Goal: Information Seeking & Learning: Learn about a topic

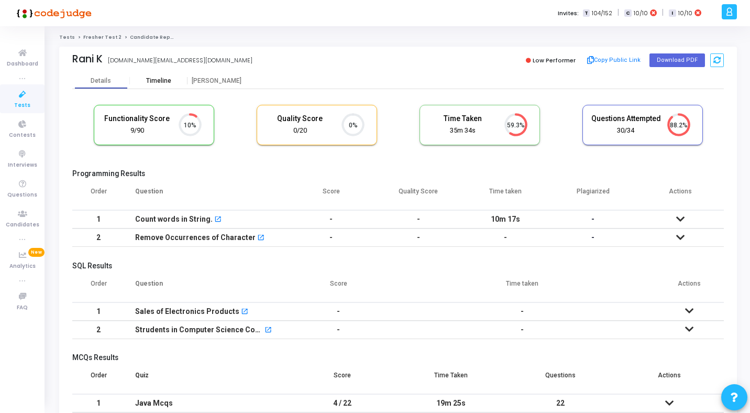
click at [150, 82] on div "Timeline" at bounding box center [158, 81] width 25 height 8
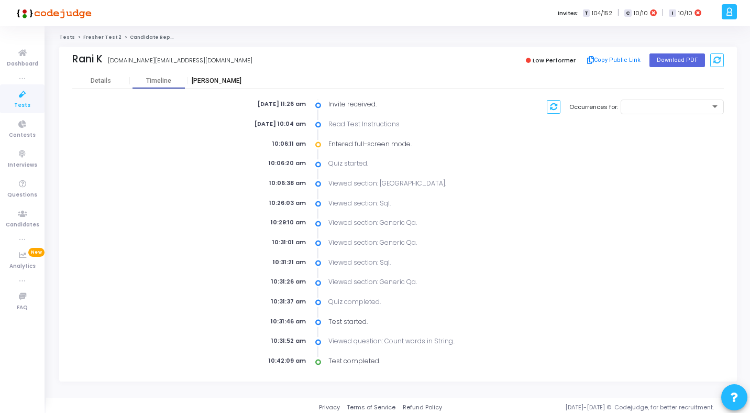
click at [199, 79] on div "[PERSON_NAME]" at bounding box center [216, 81] width 58 height 8
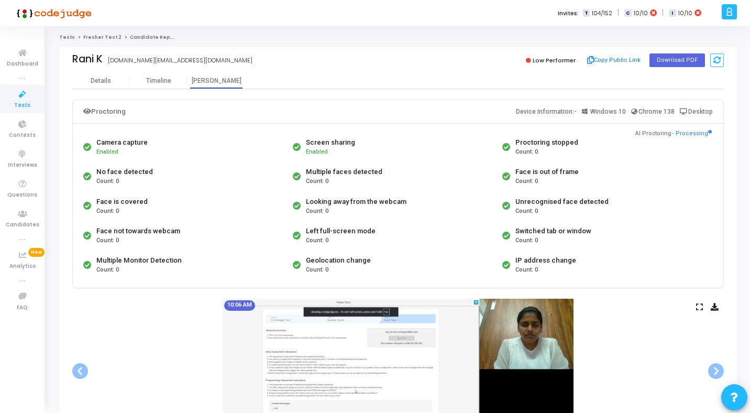
click at [700, 309] on icon at bounding box center [699, 307] width 7 height 6
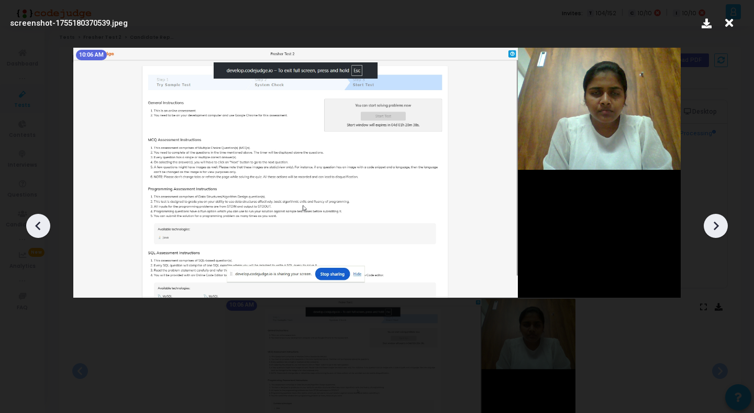
click at [718, 229] on icon at bounding box center [716, 226] width 16 height 16
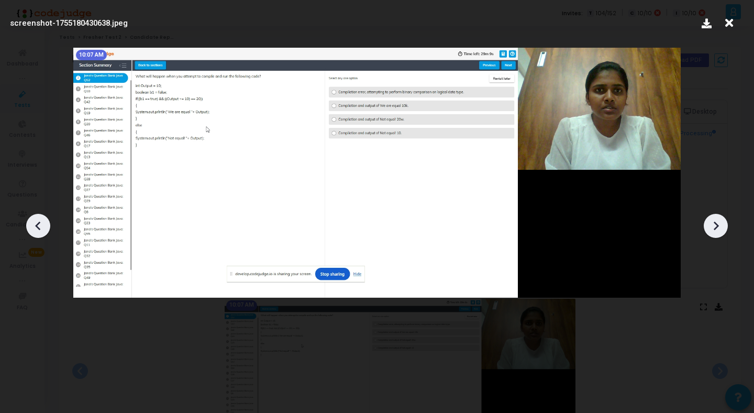
click at [718, 229] on icon at bounding box center [716, 226] width 16 height 16
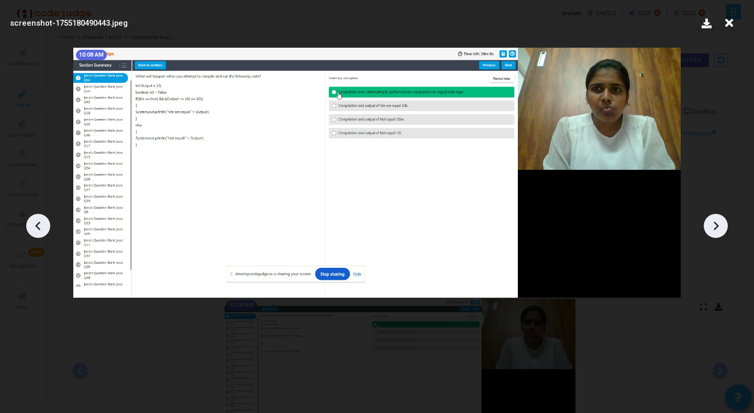
click at [718, 229] on icon at bounding box center [716, 226] width 16 height 16
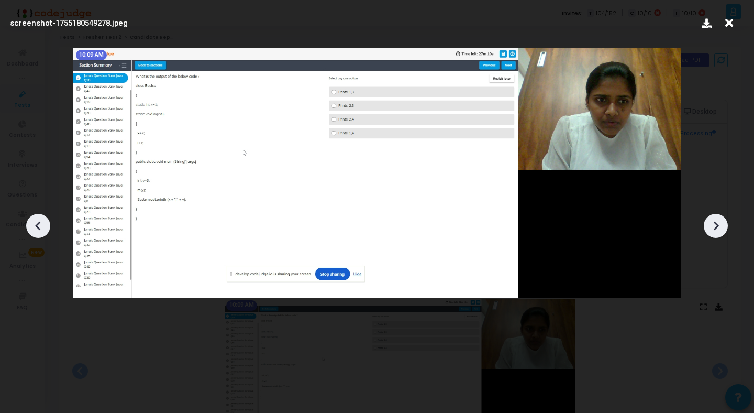
click at [718, 229] on icon at bounding box center [716, 226] width 16 height 16
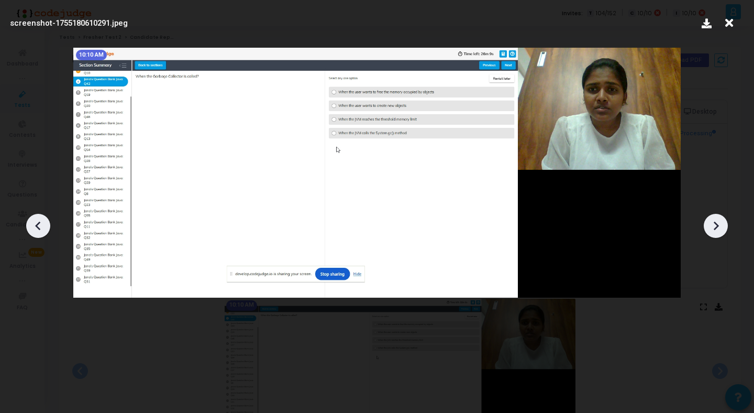
click at [718, 229] on icon at bounding box center [716, 226] width 16 height 16
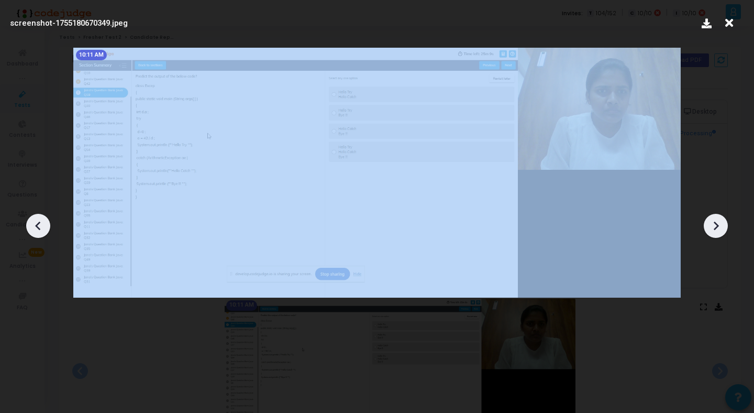
click at [718, 229] on icon at bounding box center [716, 226] width 16 height 16
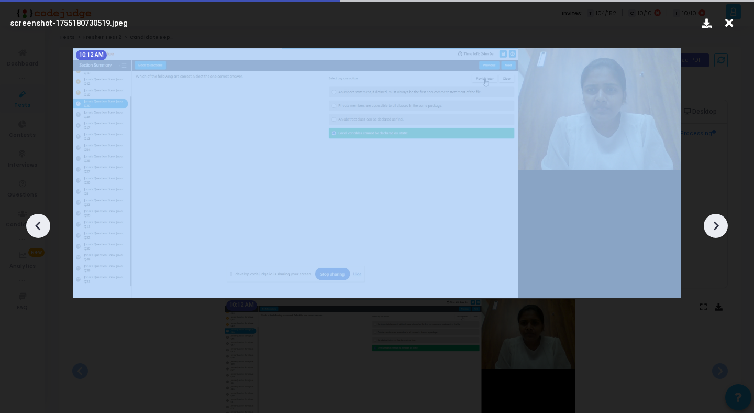
click at [718, 229] on icon at bounding box center [716, 226] width 16 height 16
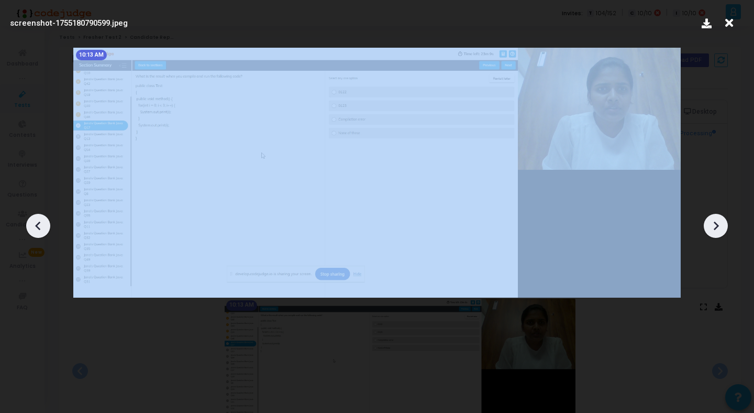
click at [718, 229] on icon at bounding box center [716, 226] width 16 height 16
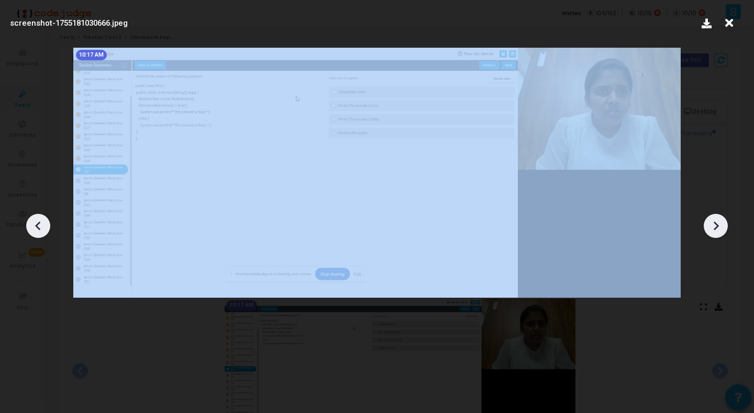
click at [718, 229] on icon at bounding box center [716, 226] width 16 height 16
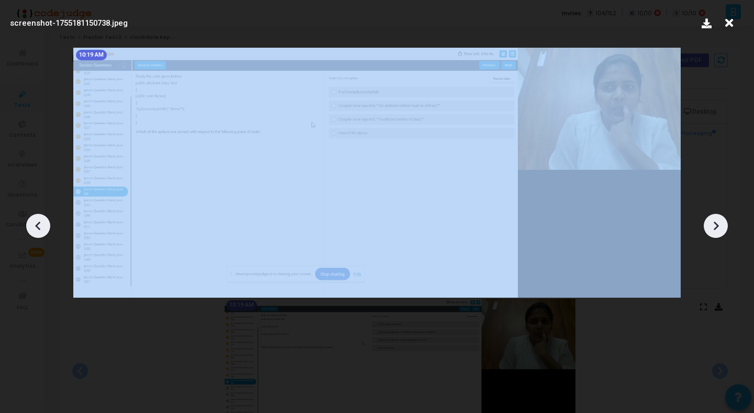
click at [718, 229] on icon at bounding box center [716, 226] width 16 height 16
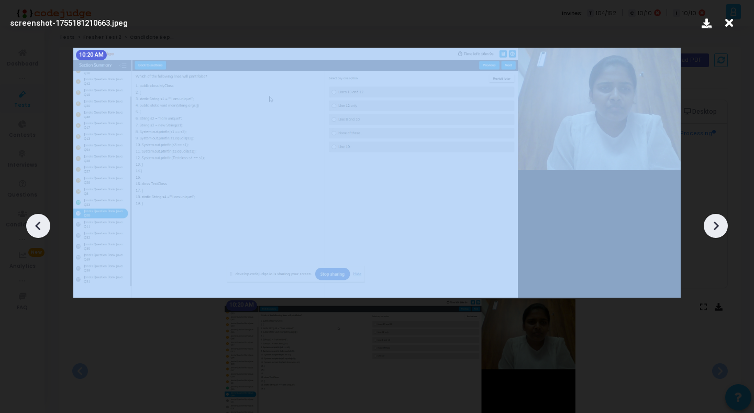
click at [718, 229] on icon at bounding box center [716, 226] width 16 height 16
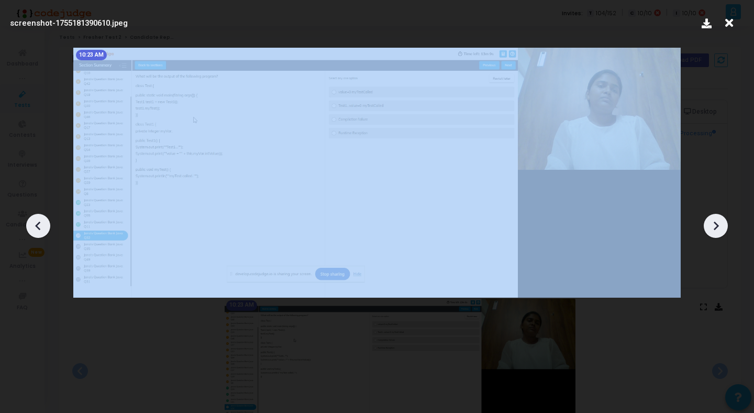
click at [718, 229] on icon at bounding box center [716, 226] width 16 height 16
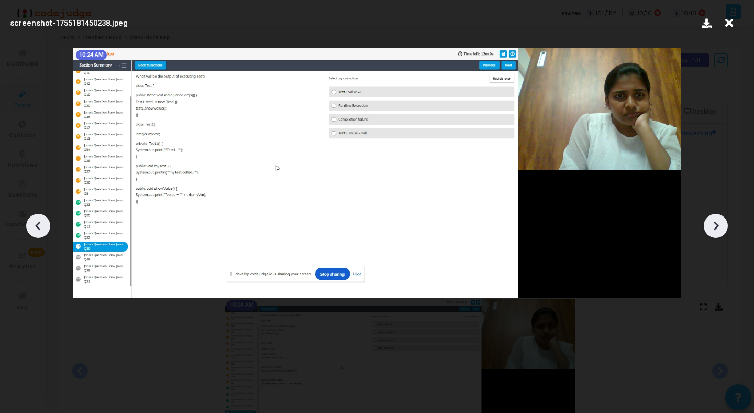
click at [718, 229] on icon at bounding box center [716, 226] width 16 height 16
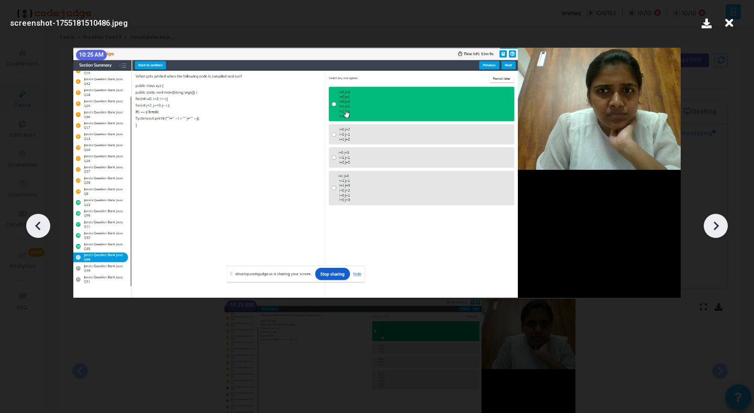
click at [718, 229] on icon at bounding box center [716, 226] width 16 height 16
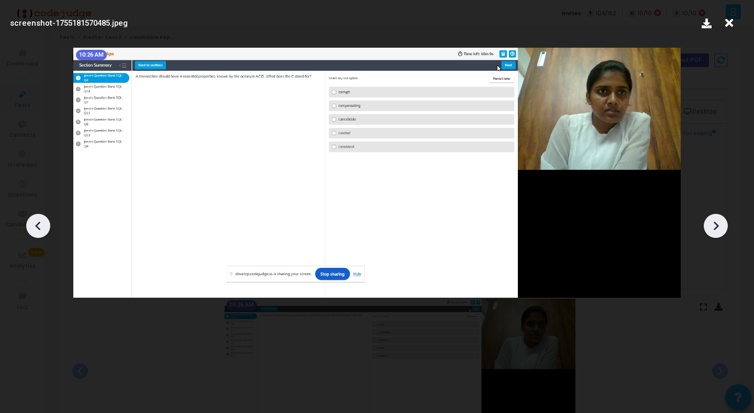
click at [718, 229] on icon at bounding box center [716, 226] width 16 height 16
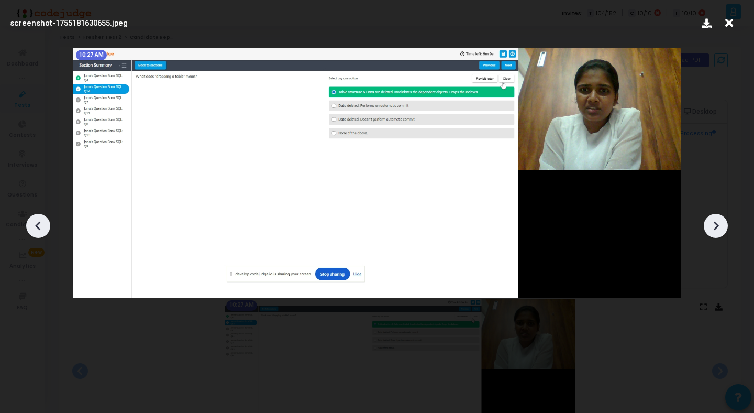
click at [718, 229] on icon at bounding box center [716, 226] width 16 height 16
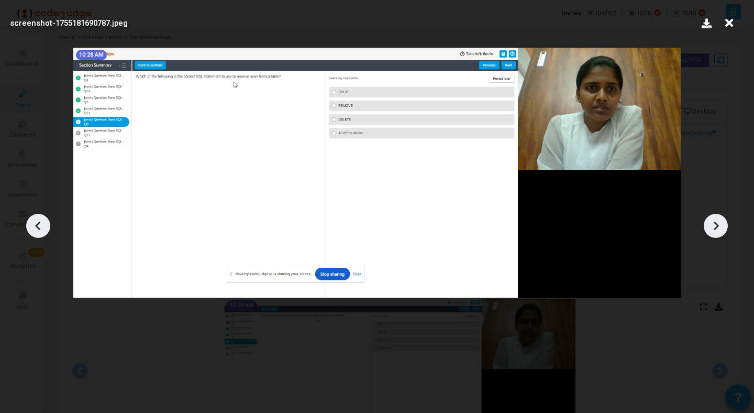
click at [718, 229] on icon at bounding box center [716, 226] width 16 height 16
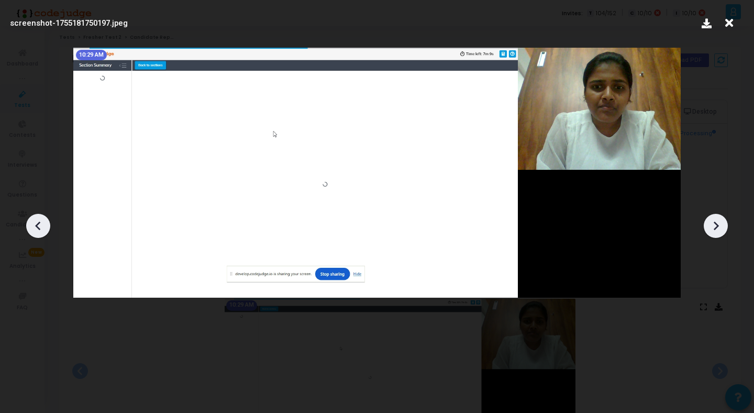
click at [718, 229] on icon at bounding box center [716, 226] width 16 height 16
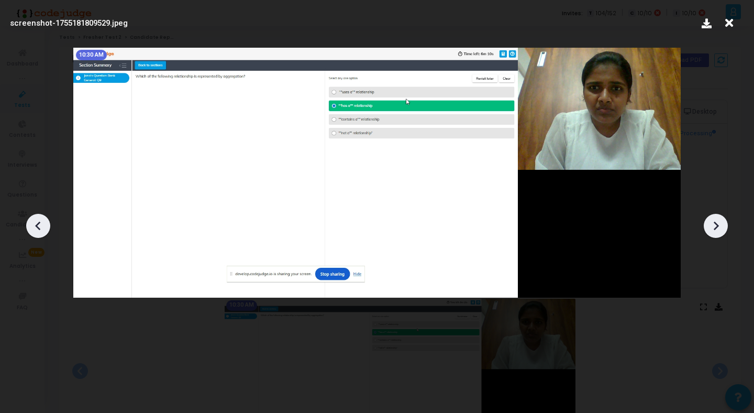
click at [718, 229] on icon at bounding box center [716, 226] width 16 height 16
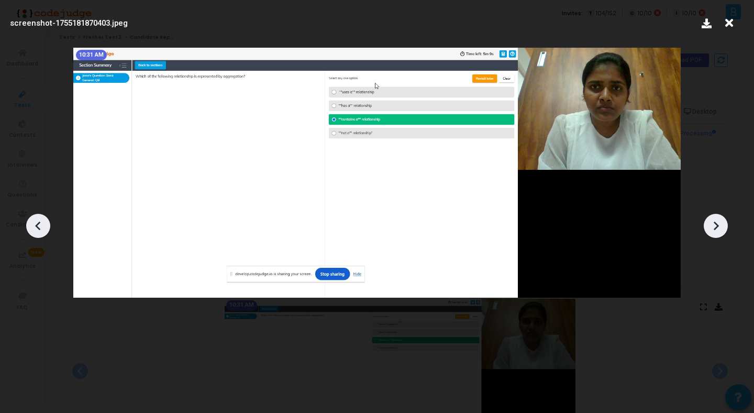
click at [718, 229] on icon at bounding box center [716, 226] width 16 height 16
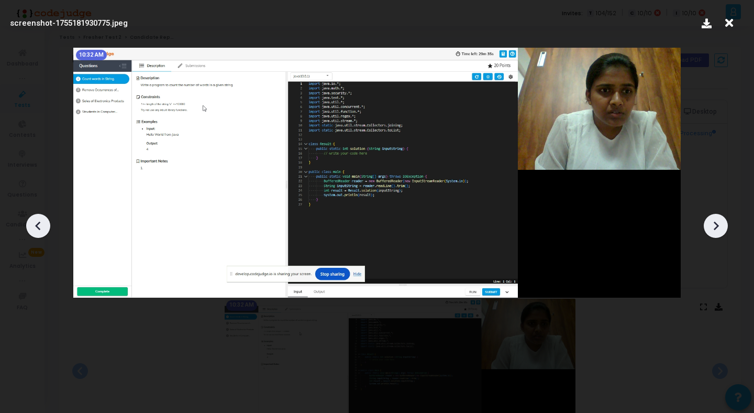
click at [718, 229] on icon at bounding box center [716, 226] width 16 height 16
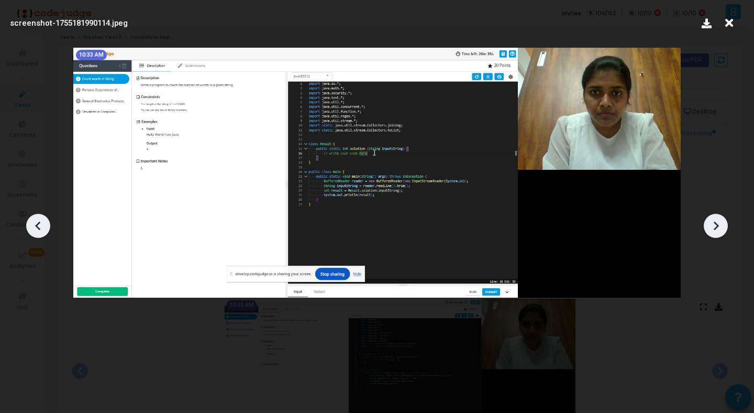
click at [718, 229] on icon at bounding box center [716, 226] width 16 height 16
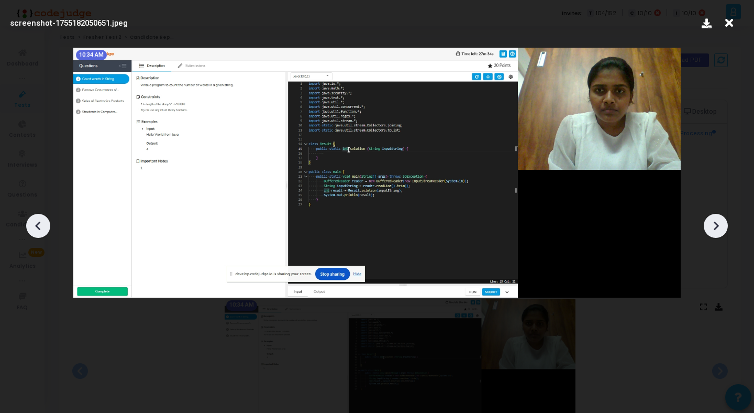
click at [718, 229] on icon at bounding box center [716, 226] width 16 height 16
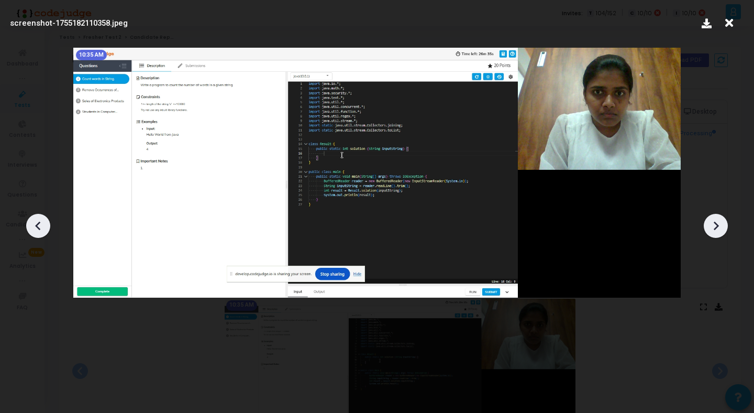
click at [718, 229] on icon at bounding box center [716, 226] width 16 height 16
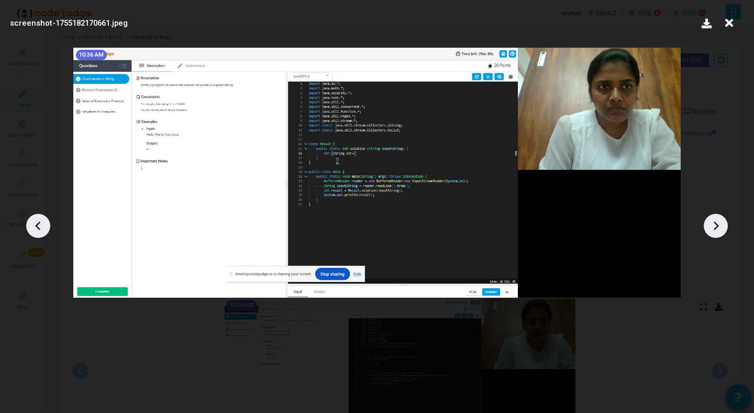
click at [718, 229] on icon at bounding box center [716, 226] width 16 height 16
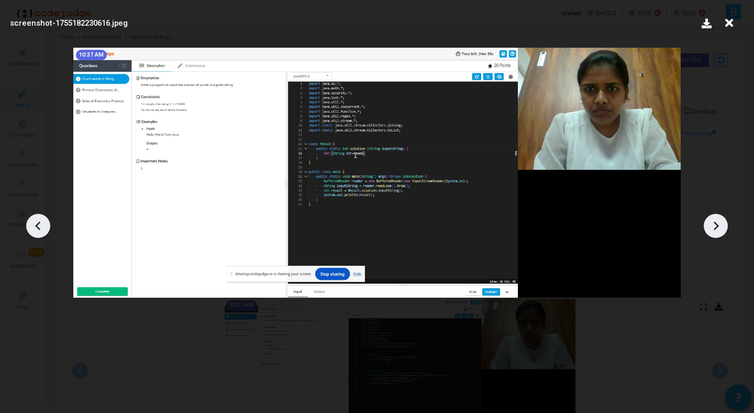
click at [718, 229] on icon at bounding box center [716, 226] width 16 height 16
click at [719, 225] on icon at bounding box center [716, 226] width 16 height 16
click at [729, 19] on icon at bounding box center [729, 23] width 16 height 20
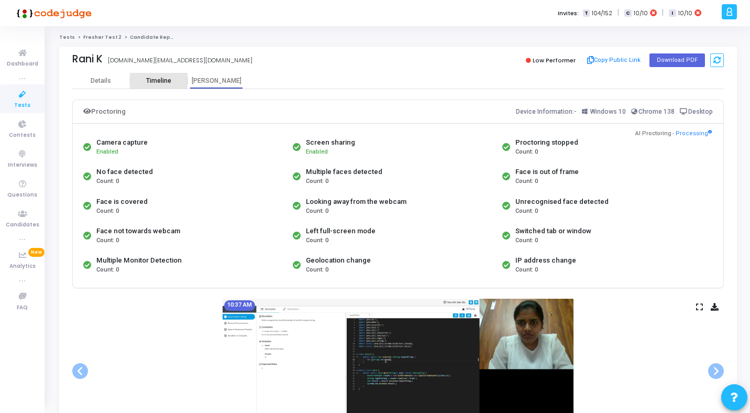
click at [162, 82] on div "Timeline" at bounding box center [158, 81] width 25 height 8
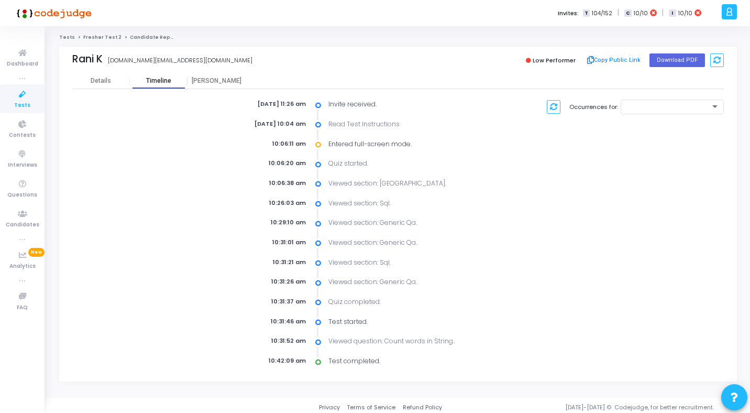
scroll to position [4, 0]
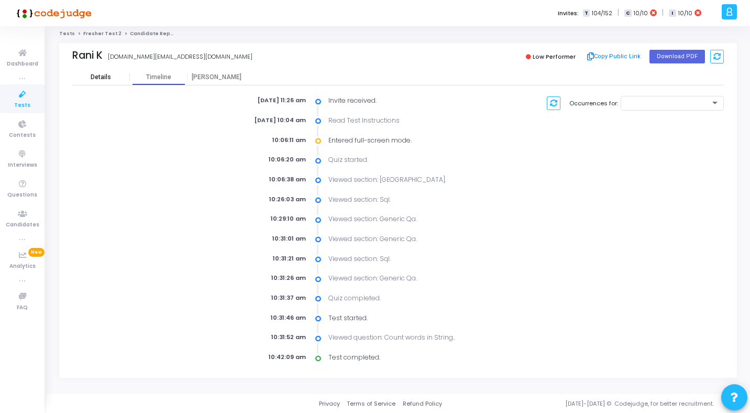
click at [107, 76] on div "Details" at bounding box center [101, 77] width 20 height 8
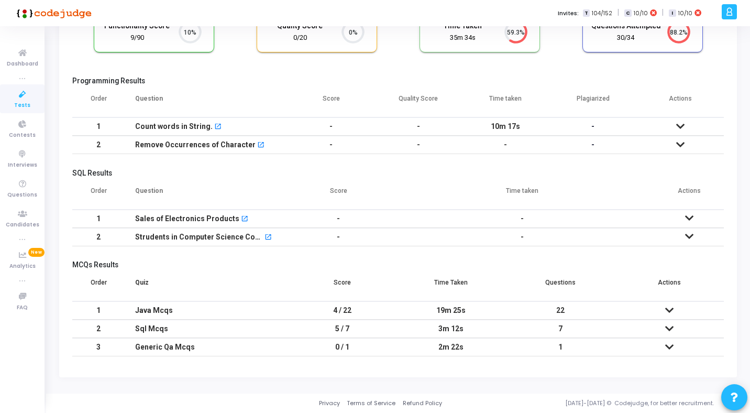
scroll to position [91, 0]
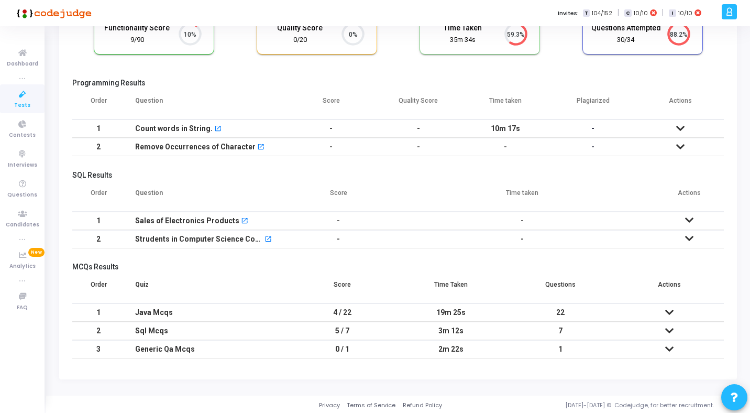
click at [681, 128] on icon at bounding box center [680, 128] width 8 height 7
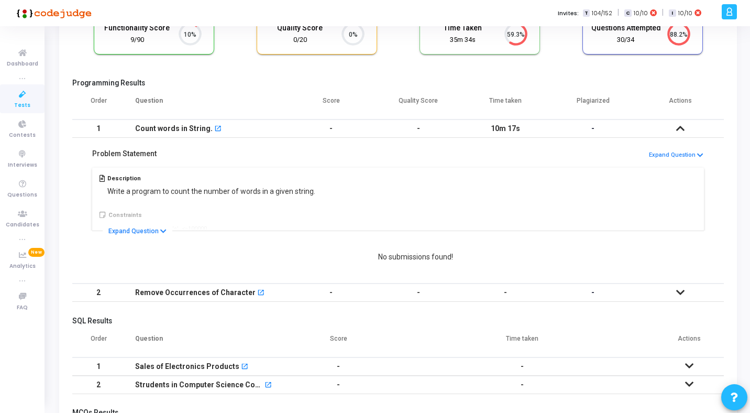
click at [681, 128] on icon at bounding box center [680, 128] width 8 height 7
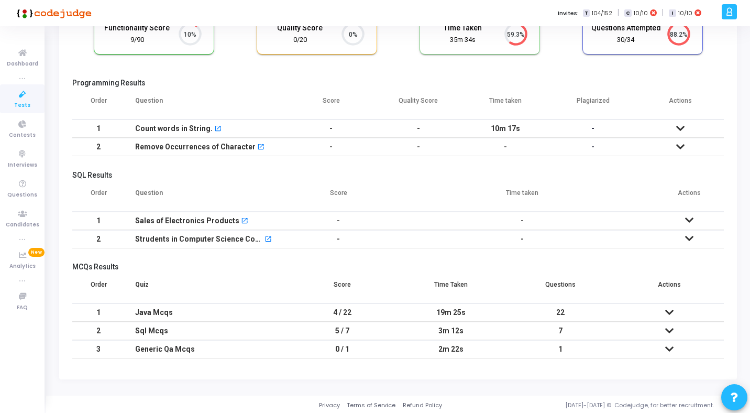
scroll to position [0, 0]
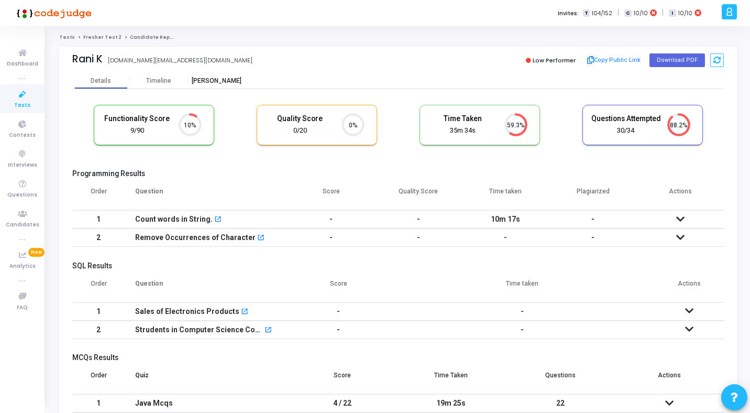
click at [224, 77] on div "[PERSON_NAME]" at bounding box center [216, 81] width 58 height 8
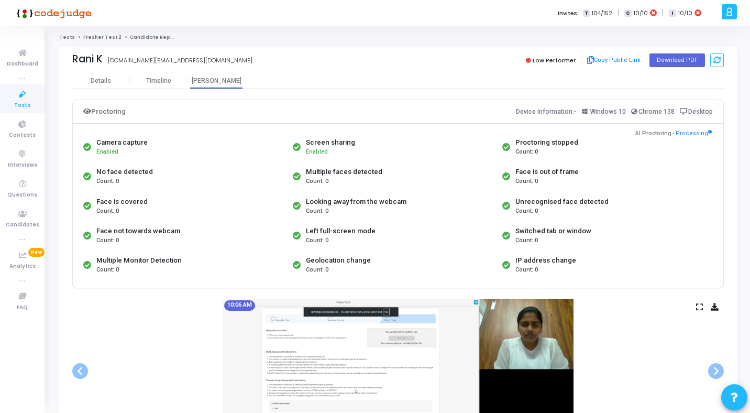
click at [696, 306] on icon at bounding box center [699, 307] width 7 height 6
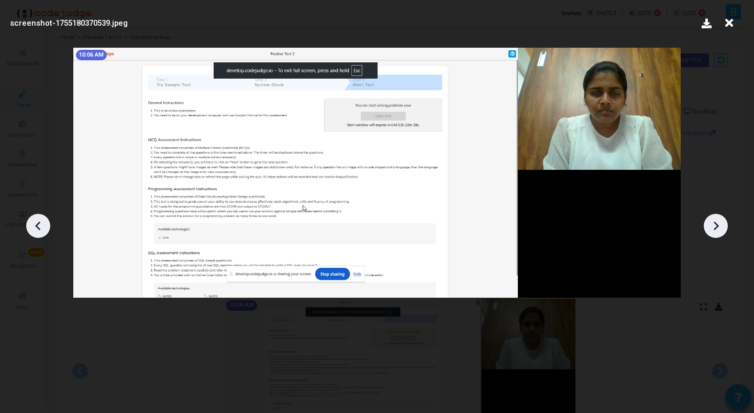
click at [721, 222] on icon at bounding box center [716, 226] width 16 height 16
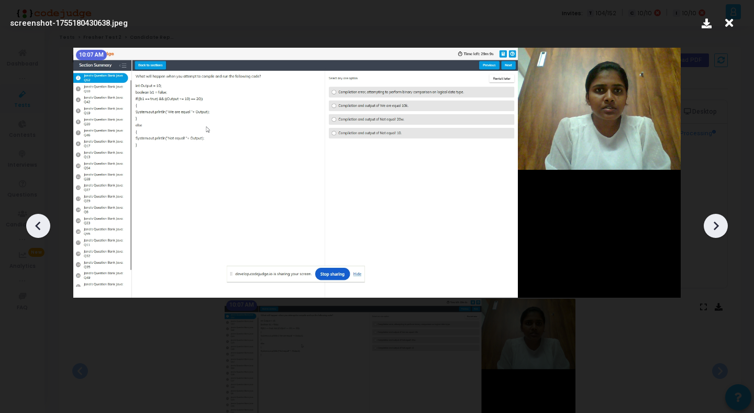
click at [721, 222] on icon at bounding box center [716, 226] width 16 height 16
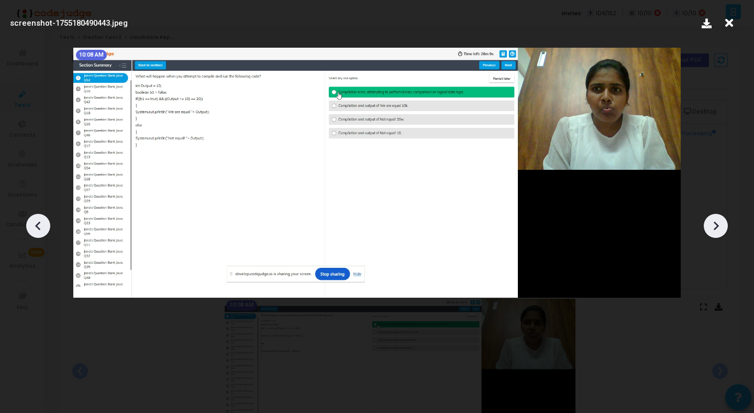
click at [721, 222] on icon at bounding box center [716, 226] width 16 height 16
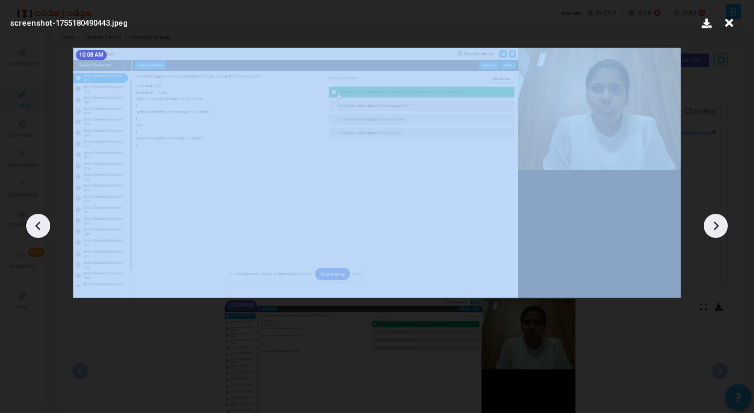
click at [721, 222] on icon at bounding box center [716, 226] width 16 height 16
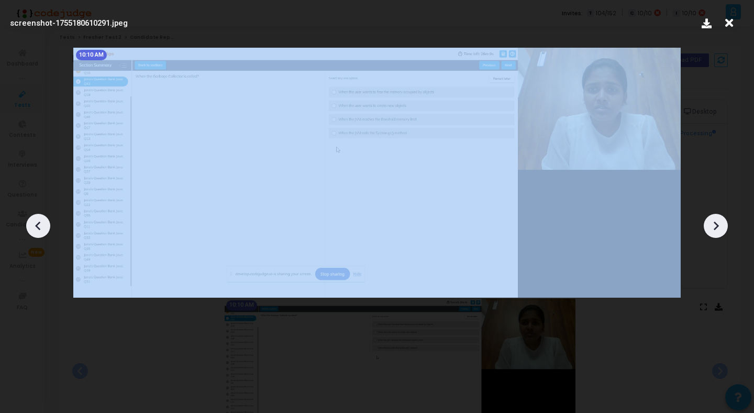
click at [721, 222] on icon at bounding box center [716, 226] width 16 height 16
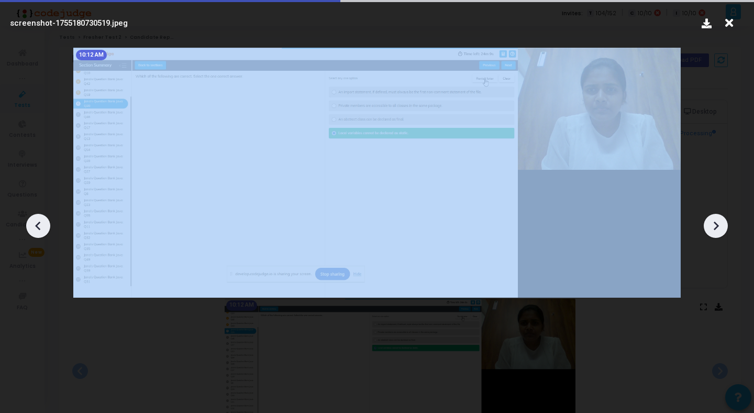
click at [721, 222] on icon at bounding box center [716, 226] width 16 height 16
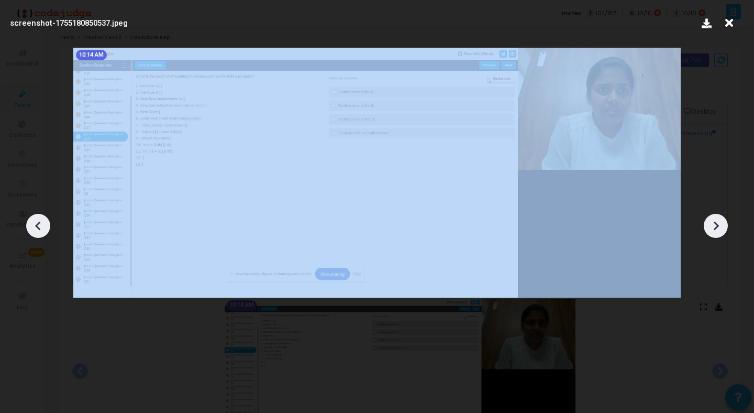
click at [721, 222] on icon at bounding box center [716, 226] width 16 height 16
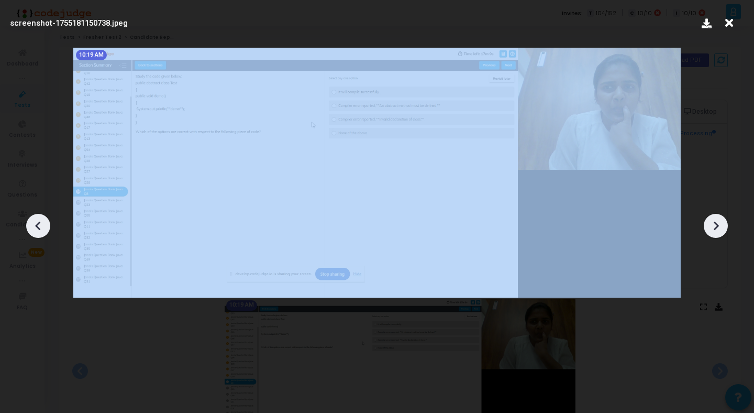
click at [721, 222] on icon at bounding box center [716, 226] width 16 height 16
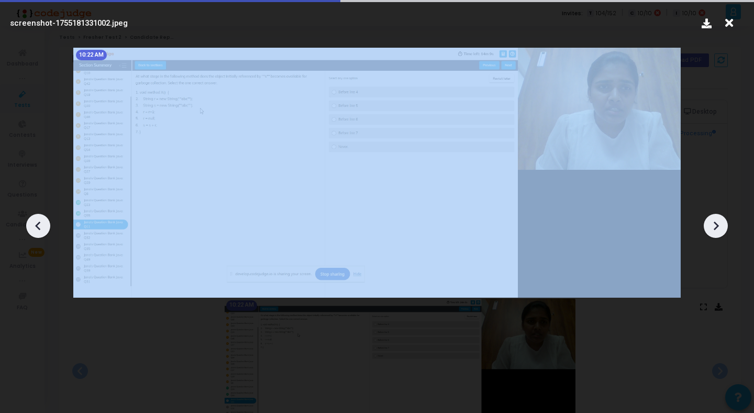
click at [721, 222] on icon at bounding box center [716, 226] width 16 height 16
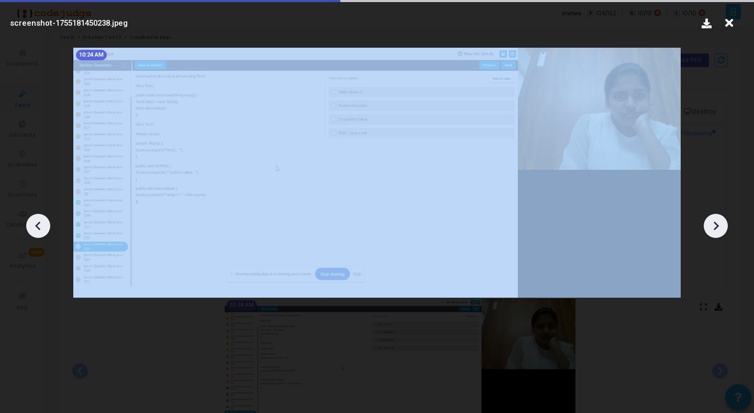
click at [721, 222] on icon at bounding box center [716, 226] width 16 height 16
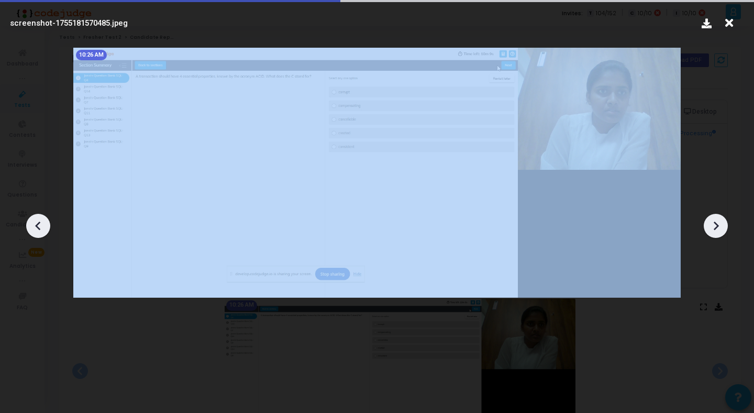
click at [721, 222] on icon at bounding box center [716, 226] width 16 height 16
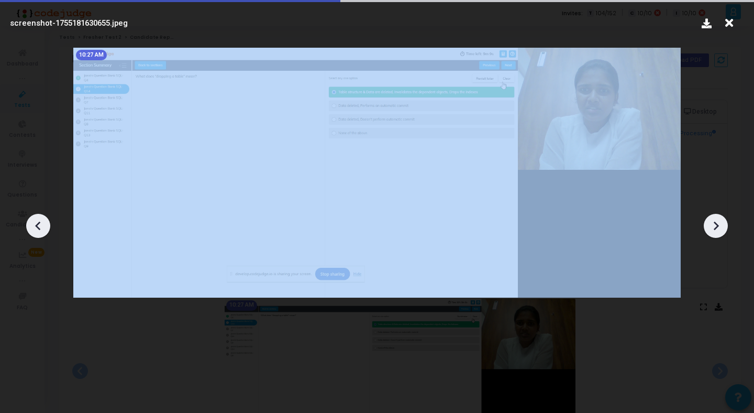
click at [721, 222] on icon at bounding box center [716, 226] width 16 height 16
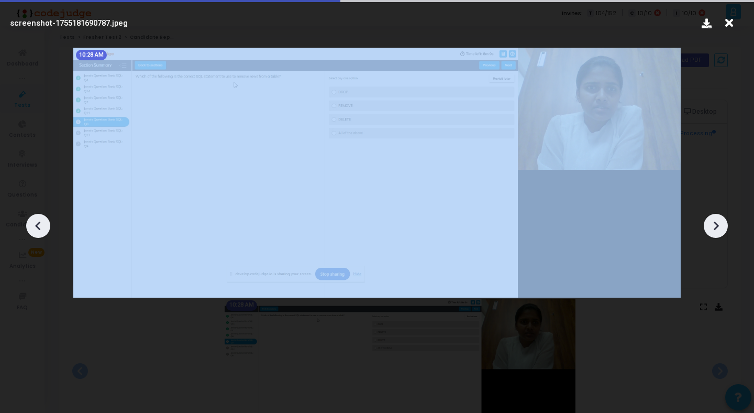
click at [721, 222] on icon at bounding box center [716, 226] width 16 height 16
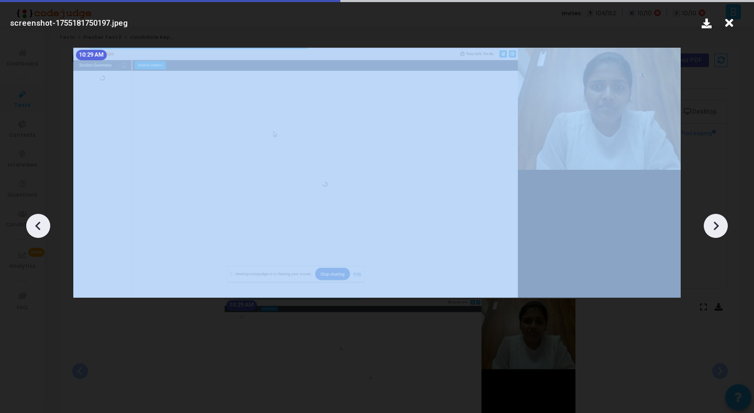
click at [721, 222] on icon at bounding box center [716, 226] width 16 height 16
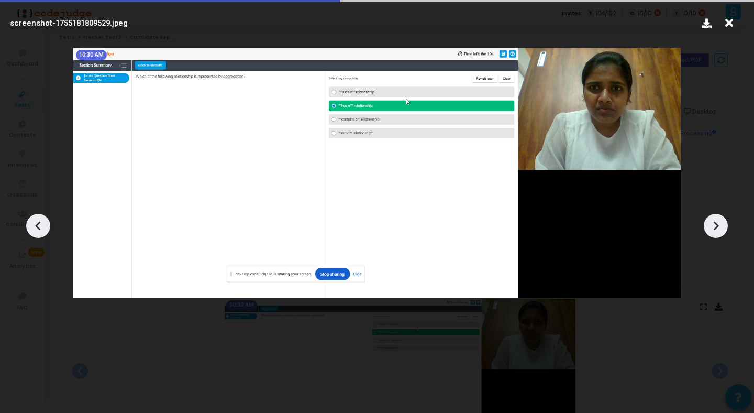
click at [721, 222] on icon at bounding box center [716, 226] width 16 height 16
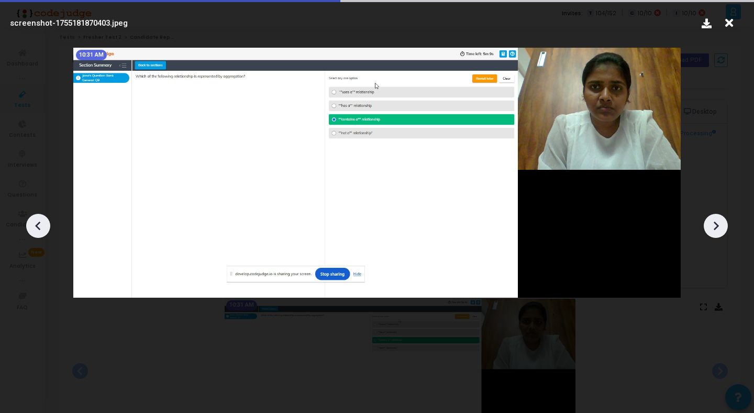
click at [721, 222] on icon at bounding box center [716, 226] width 16 height 16
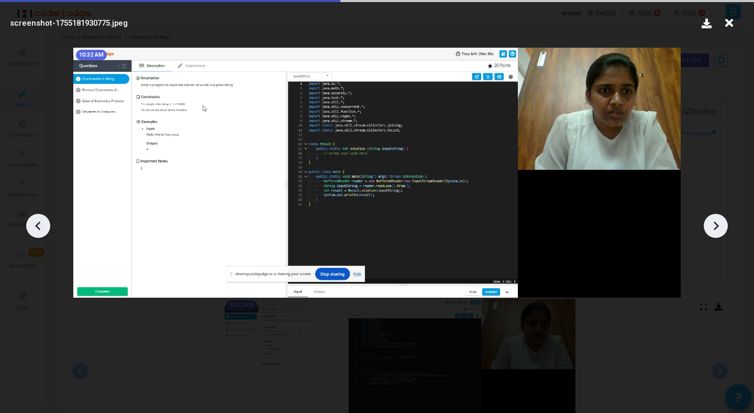
click at [727, 218] on div at bounding box center [377, 221] width 754 height 381
click at [723, 225] on icon at bounding box center [716, 226] width 16 height 16
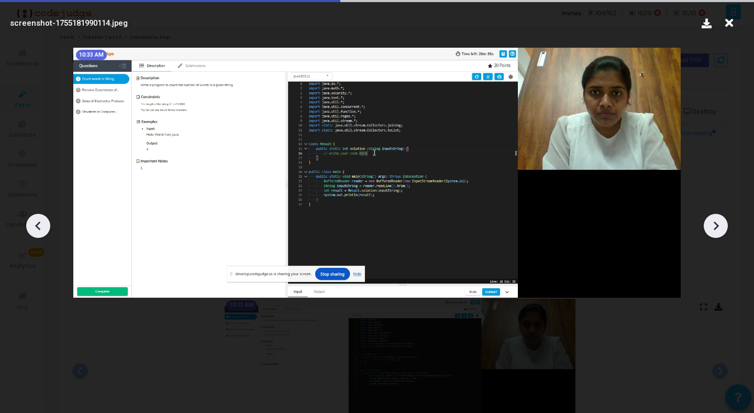
click at [723, 225] on icon at bounding box center [716, 226] width 16 height 16
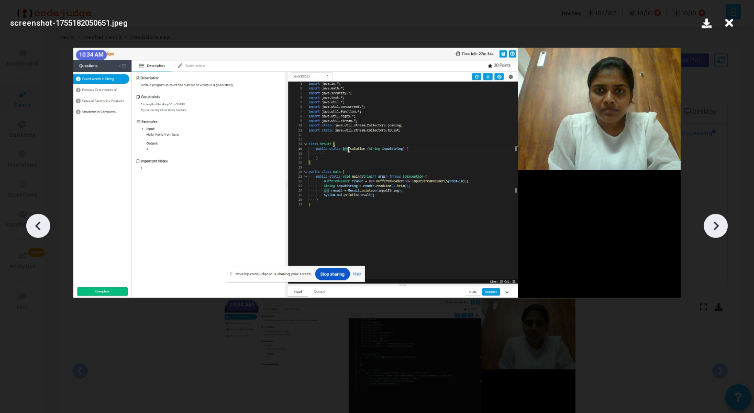
click at [723, 225] on icon at bounding box center [716, 226] width 16 height 16
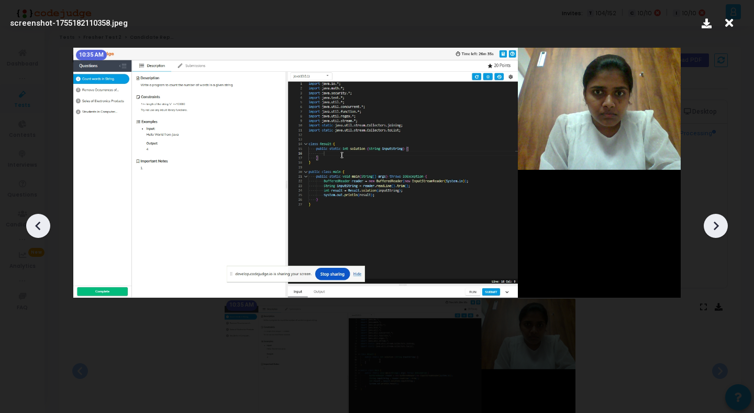
click at [723, 225] on icon at bounding box center [716, 226] width 16 height 16
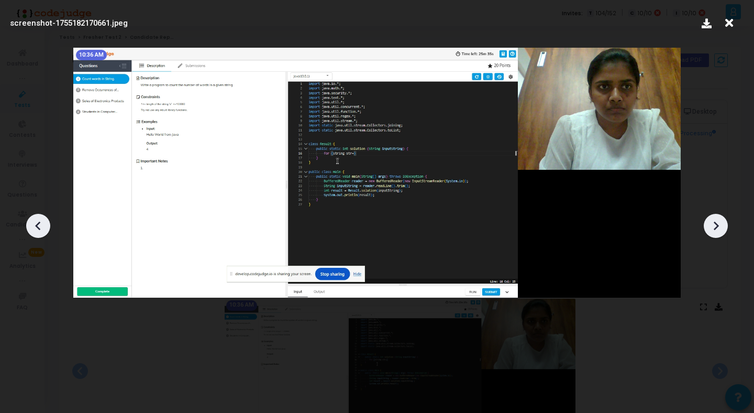
click at [723, 225] on icon at bounding box center [716, 226] width 16 height 16
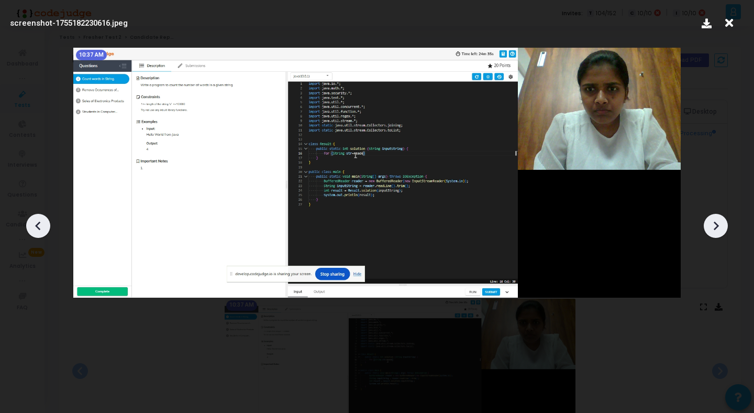
click at [723, 225] on icon at bounding box center [716, 226] width 16 height 16
click at [732, 22] on icon at bounding box center [729, 23] width 16 height 20
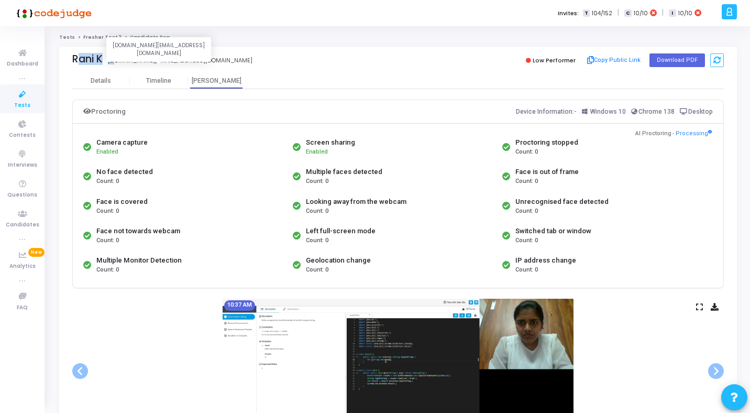
drag, startPoint x: 73, startPoint y: 59, endPoint x: 110, endPoint y: 59, distance: 37.2
click at [110, 59] on div "Rani K [DOMAIN_NAME][EMAIL_ADDRESS][DOMAIN_NAME] [DOMAIN_NAME][EMAIL_ADDRESS][D…" at bounding box center [232, 60] width 320 height 15
copy div "Rani K Rani K r"
click at [95, 76] on div "Details" at bounding box center [101, 81] width 58 height 16
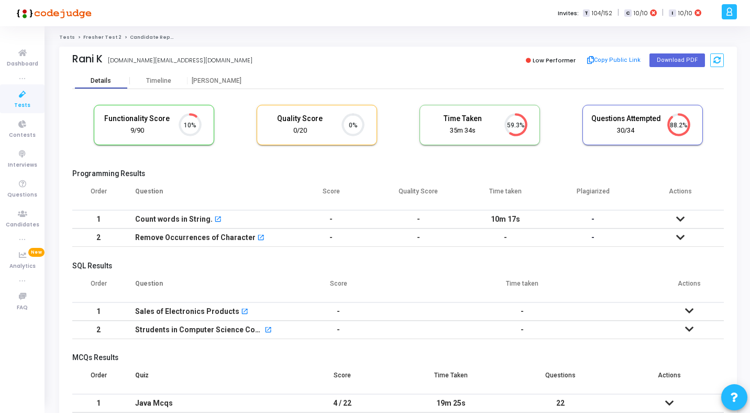
scroll to position [22, 27]
